Goal: Task Accomplishment & Management: Use online tool/utility

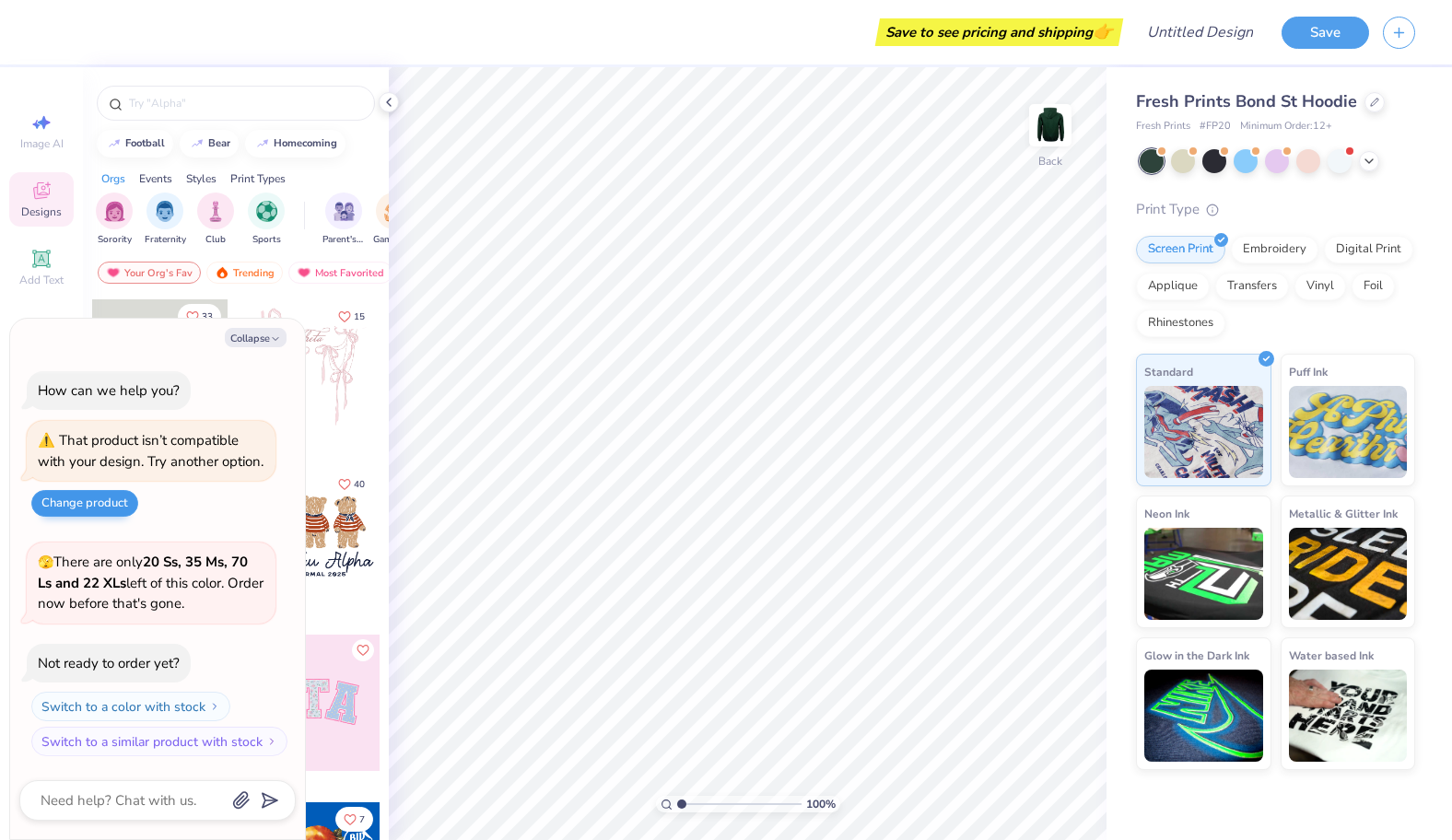
click at [122, 501] on button "Change product" at bounding box center [84, 503] width 107 height 27
type textarea "x"
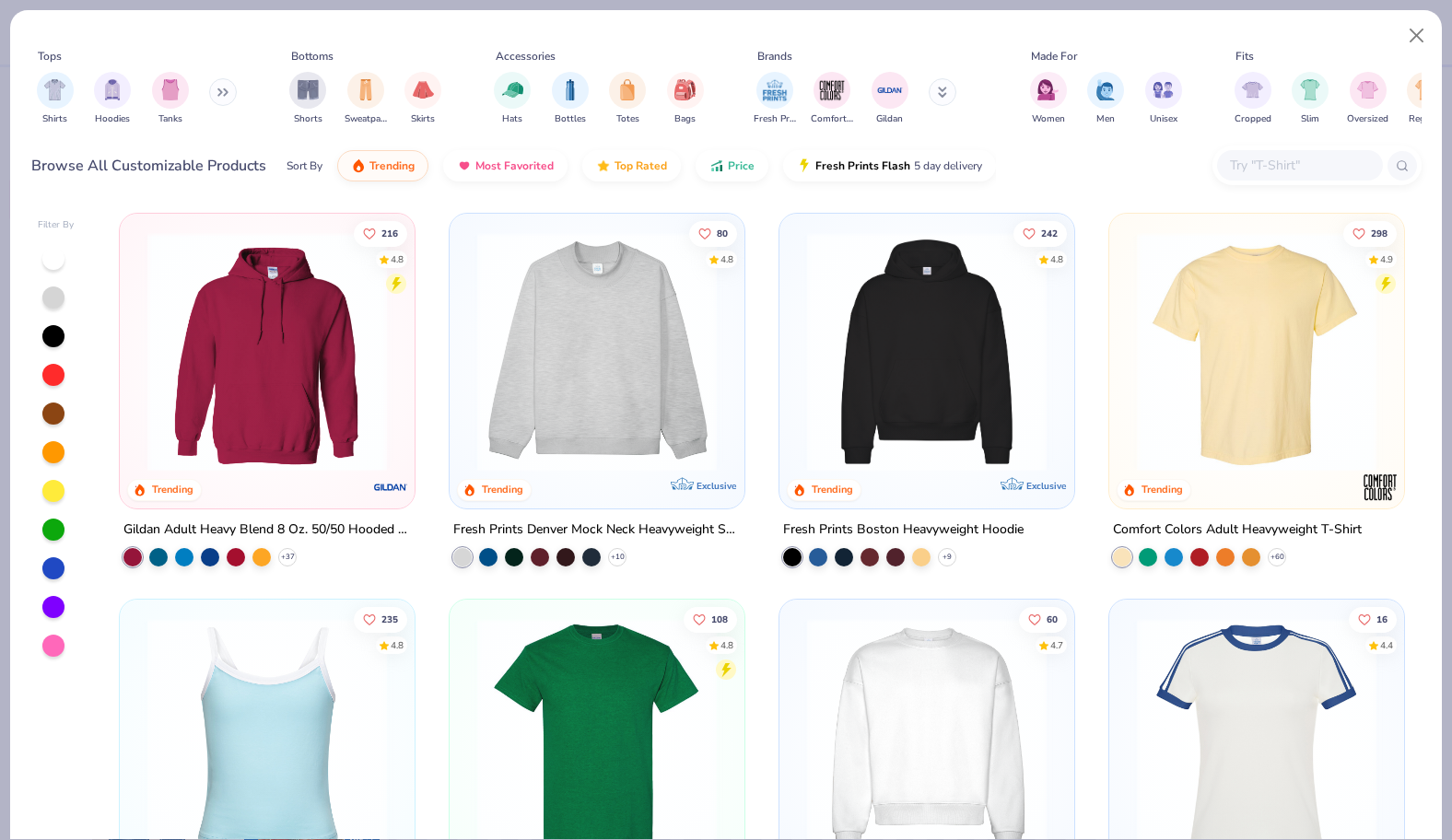
click at [625, 429] on img at bounding box center [597, 352] width 258 height 240
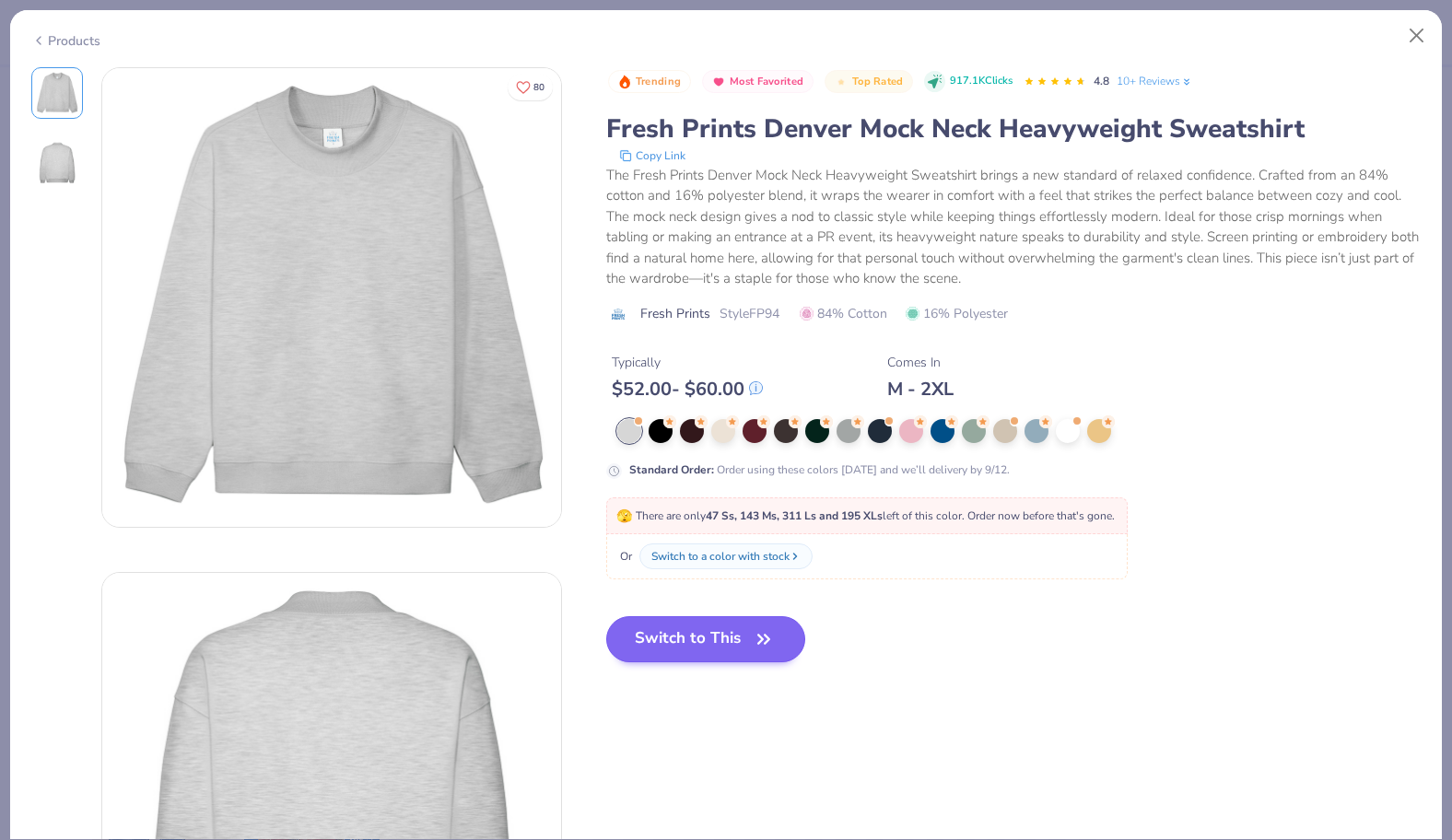
click at [684, 644] on button "Switch to This" at bounding box center [706, 639] width 200 height 46
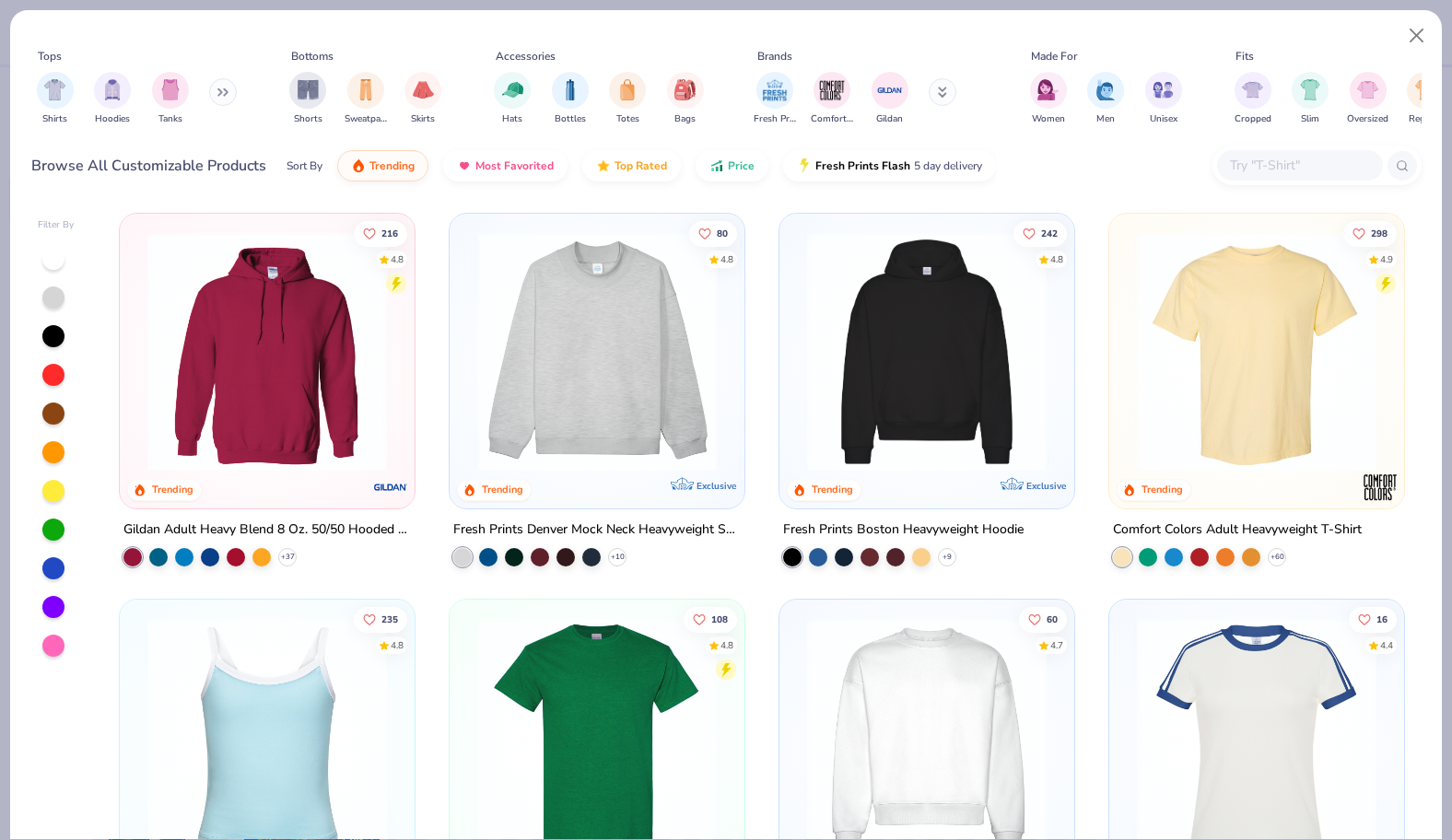
click at [983, 411] on img at bounding box center [927, 352] width 258 height 240
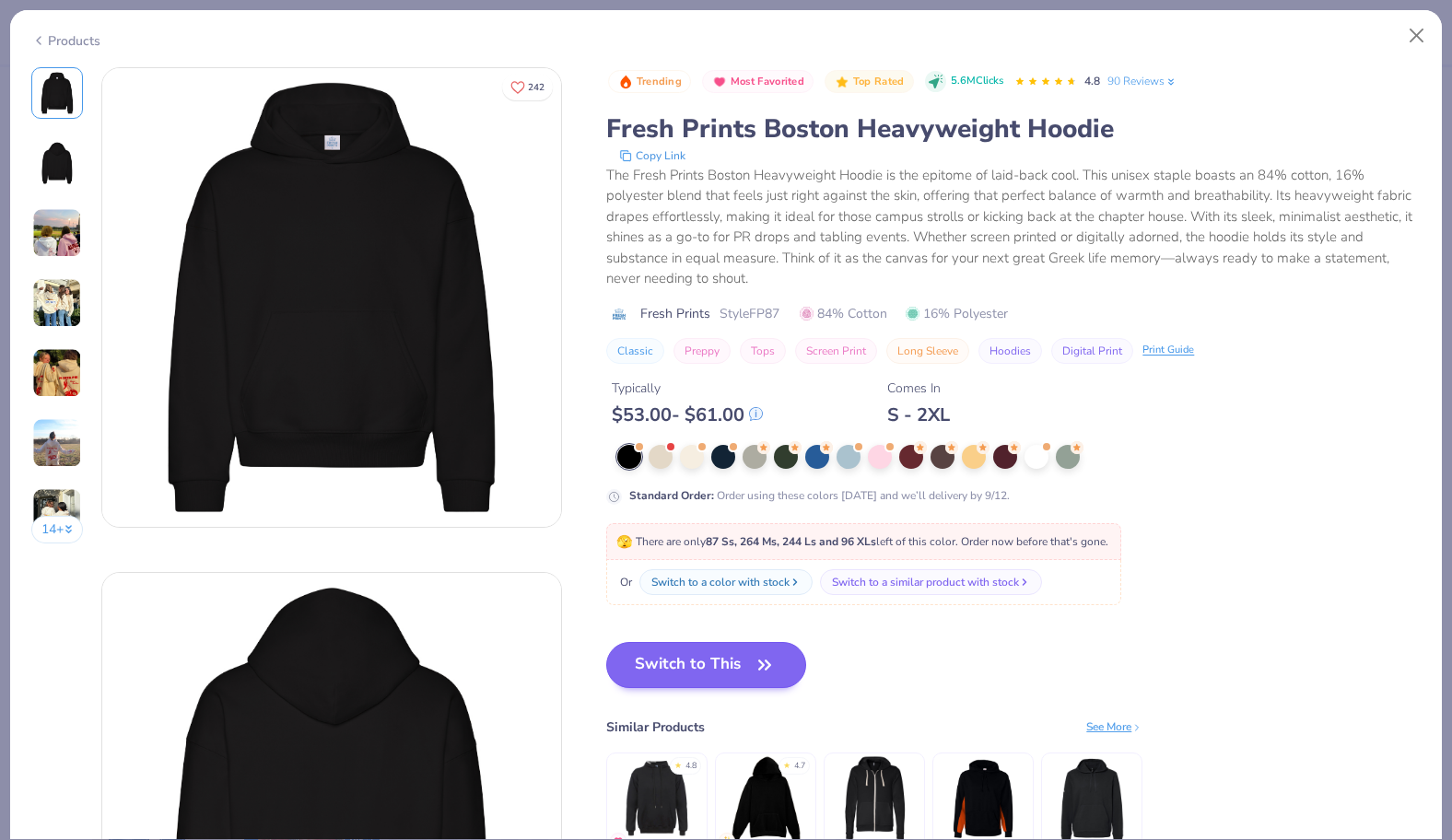
click at [682, 663] on button "Switch to This" at bounding box center [706, 665] width 200 height 46
